Goal: Find specific page/section: Find specific page/section

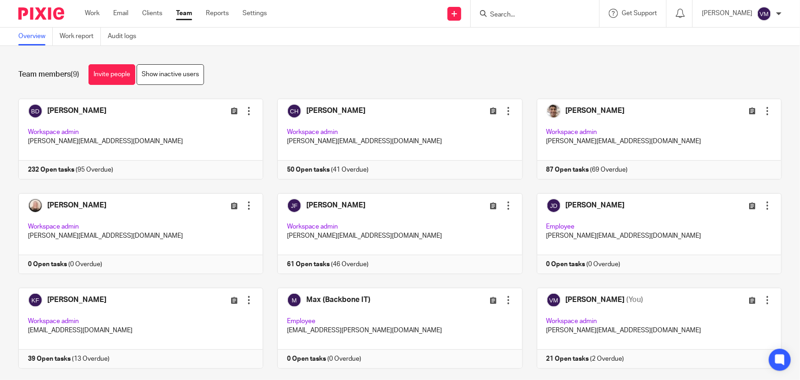
click at [538, 14] on input "Search" at bounding box center [530, 15] width 83 height 8
type input "p"
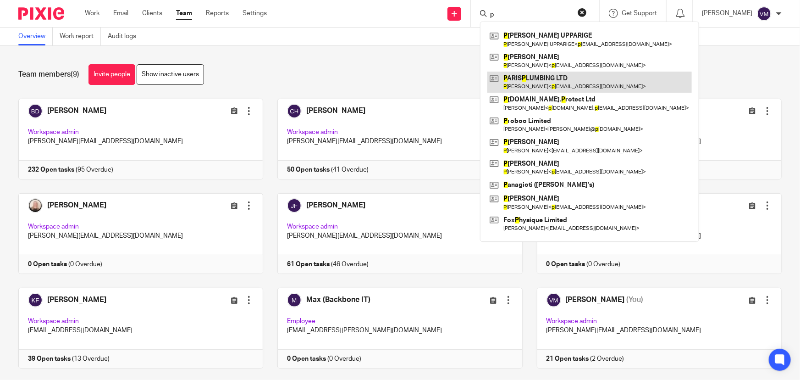
click at [568, 81] on link at bounding box center [589, 82] width 204 height 21
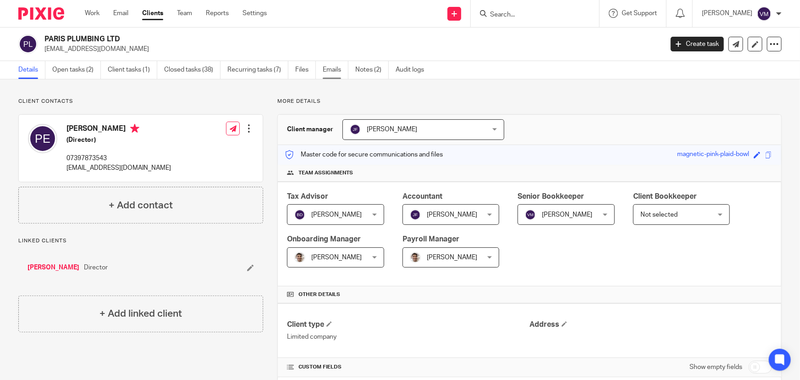
click at [342, 64] on link "Emails" at bounding box center [336, 70] width 26 height 18
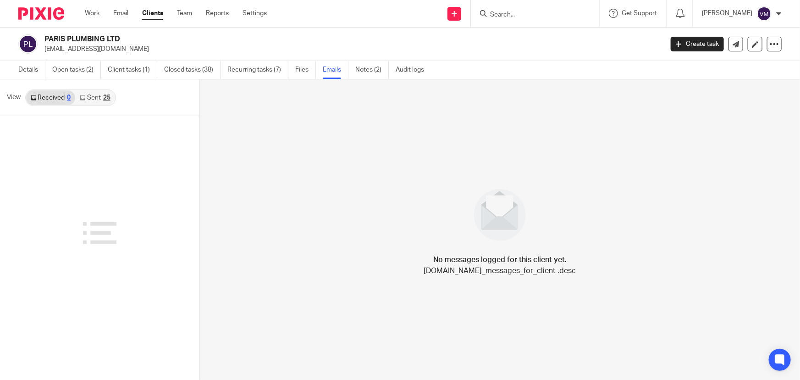
click at [92, 96] on link "Sent 25" at bounding box center [94, 97] width 39 height 15
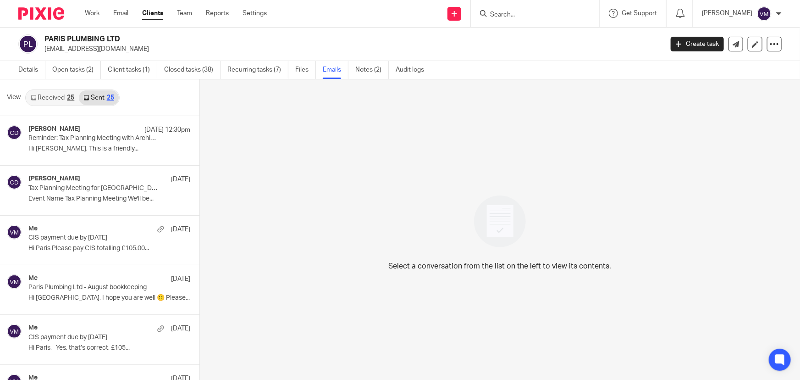
click at [69, 96] on div "25" at bounding box center [70, 97] width 7 height 6
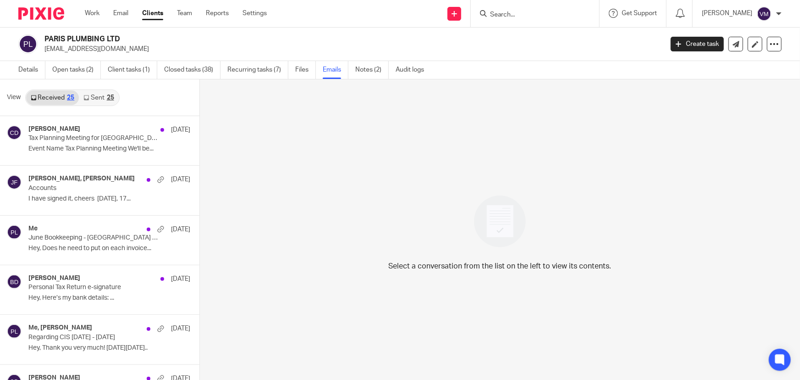
scroll to position [1, 0]
click at [186, 9] on link "Team" at bounding box center [184, 13] width 15 height 9
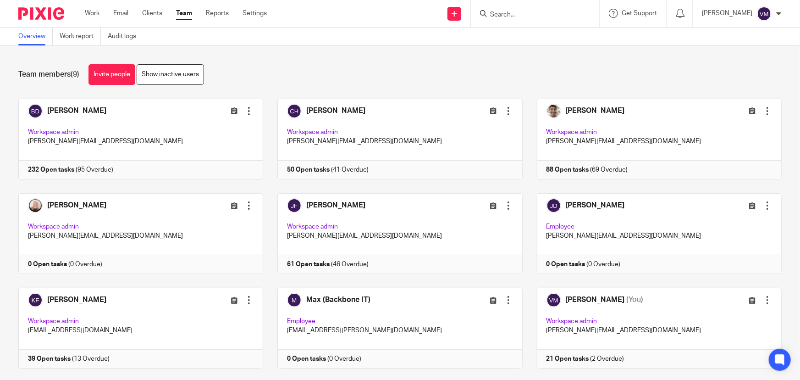
click at [529, 9] on form at bounding box center [538, 13] width 98 height 11
click at [534, 14] on input "Search" at bounding box center [530, 15] width 83 height 8
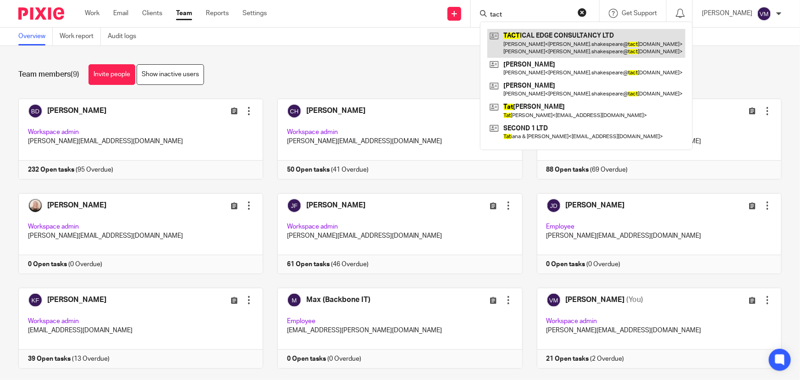
type input "tact"
click at [544, 39] on link at bounding box center [586, 43] width 198 height 28
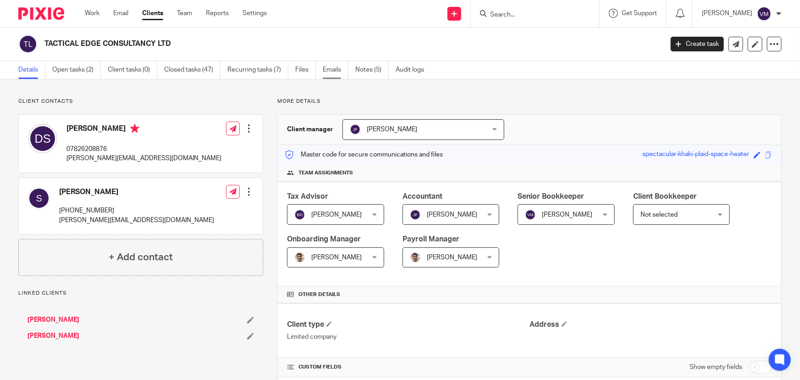
click at [332, 69] on link "Emails" at bounding box center [336, 70] width 26 height 18
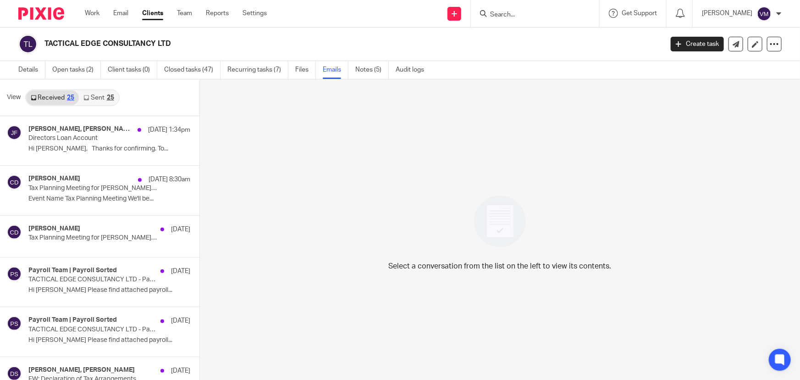
click at [99, 98] on link "Sent 25" at bounding box center [98, 97] width 39 height 15
